Goal: Information Seeking & Learning: Learn about a topic

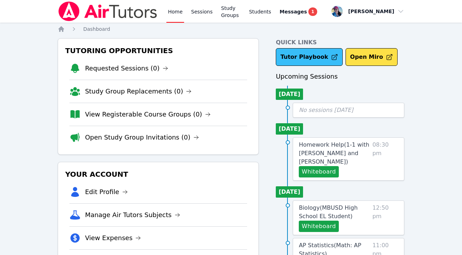
click at [312, 58] on link "Tutor Playbook" at bounding box center [309, 57] width 67 height 18
